Goal: Navigation & Orientation: Understand site structure

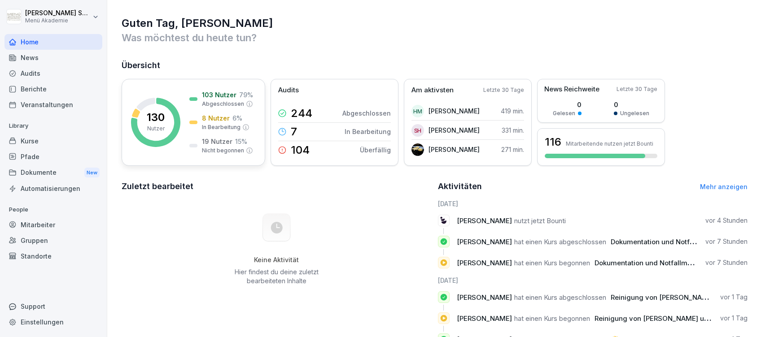
click at [221, 123] on p "In Bearbeitung" at bounding box center [221, 127] width 39 height 8
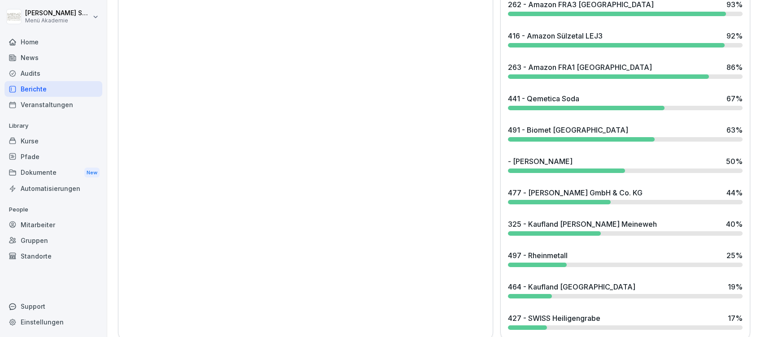
scroll to position [791, 0]
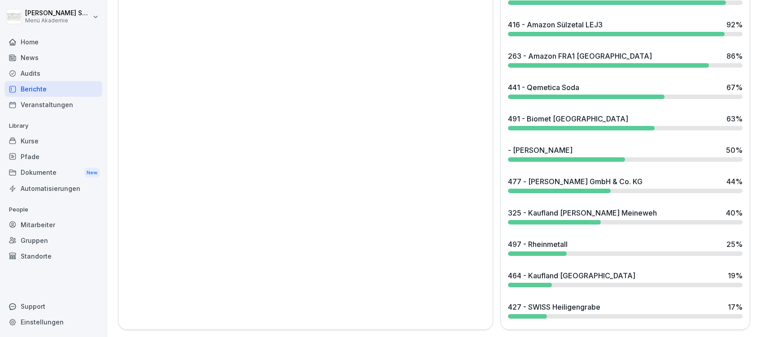
click at [545, 82] on div "441 - Qemetica Soda" at bounding box center [543, 87] width 71 height 11
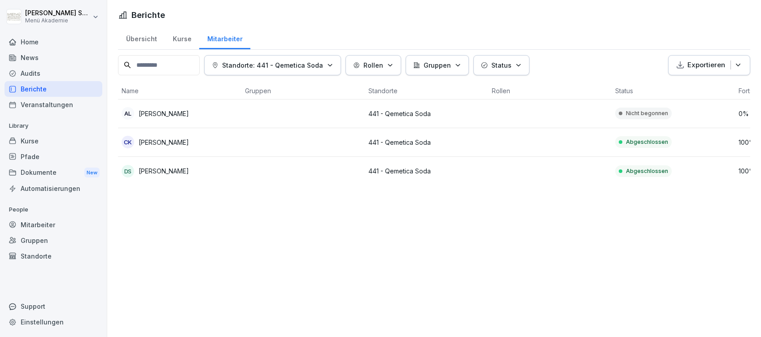
click at [28, 37] on div "Home" at bounding box center [53, 42] width 98 height 16
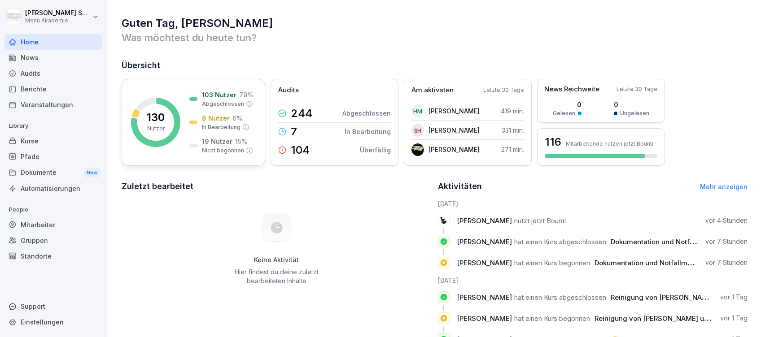
click at [215, 136] on div "103 Nutzer 79 % Abgeschlossen 8 Nutzer 6 % In Bearbeitung 19 Nutzer 15 % Nicht …" at bounding box center [221, 122] width 64 height 65
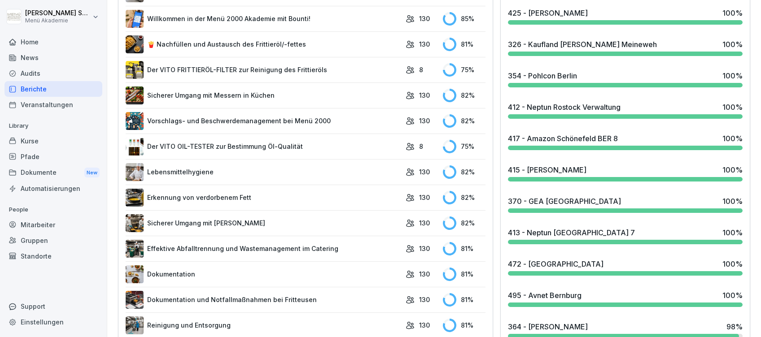
scroll to position [791, 0]
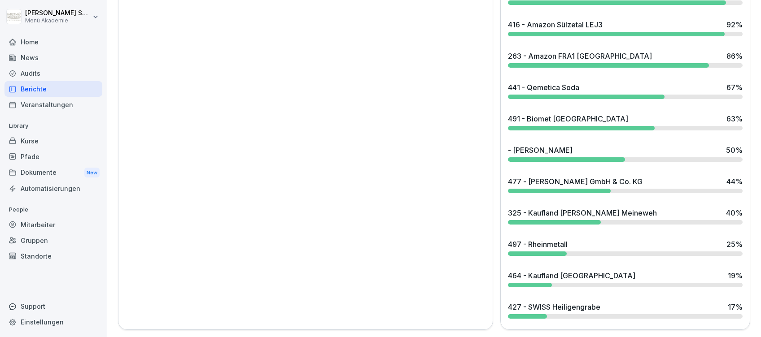
click at [559, 239] on div "497 - Rheinmetall" at bounding box center [538, 244] width 60 height 11
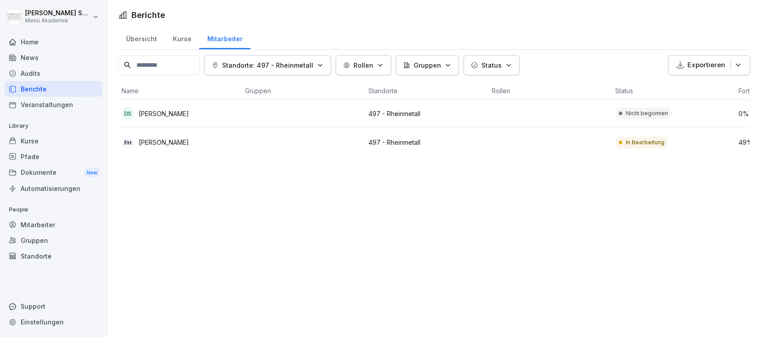
click at [29, 38] on div "Home" at bounding box center [53, 42] width 98 height 16
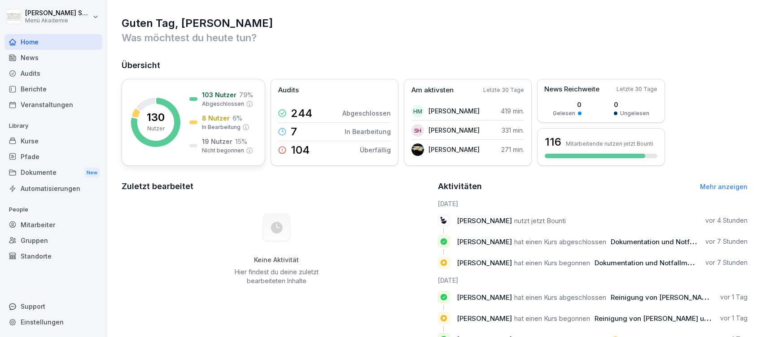
click at [220, 105] on p "Abgeschlossen" at bounding box center [223, 104] width 42 height 8
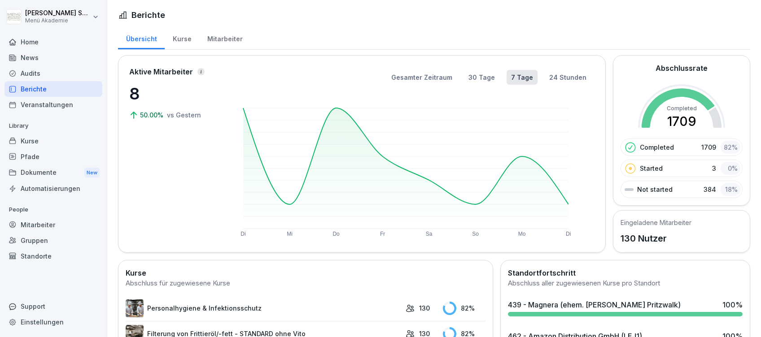
click at [209, 37] on div "Mitarbeiter" at bounding box center [224, 37] width 51 height 23
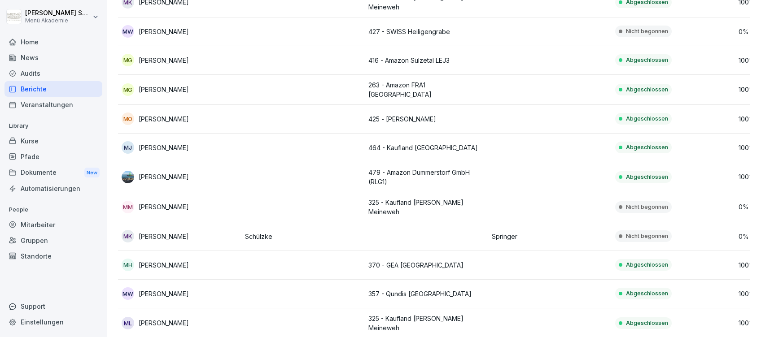
scroll to position [2137, 0]
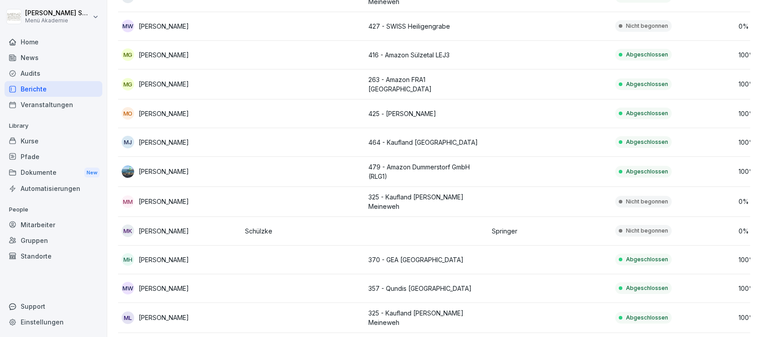
click at [25, 32] on div at bounding box center [53, 31] width 98 height 5
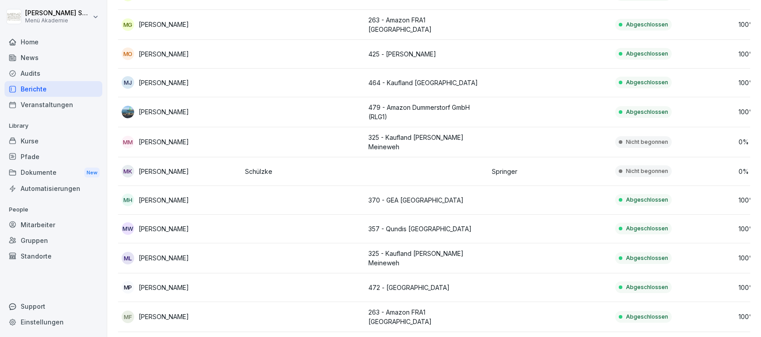
scroll to position [2257, 0]
